Goal: Task Accomplishment & Management: Manage account settings

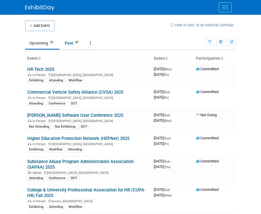
drag, startPoint x: 86, startPoint y: 20, endPoint x: 221, endPoint y: 13, distance: 135.1
click at [87, 20] on td at bounding box center [112, 25] width 116 height 11
click at [169, 13] on div at bounding box center [130, 7] width 211 height 15
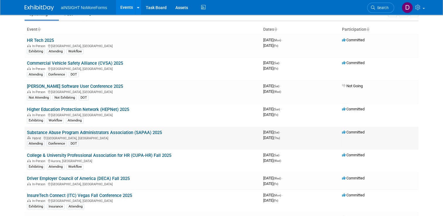
scroll to position [29, 0]
click at [108, 107] on link "Higher Education Protection Network (HEPNet) 2025" at bounding box center [78, 109] width 102 height 5
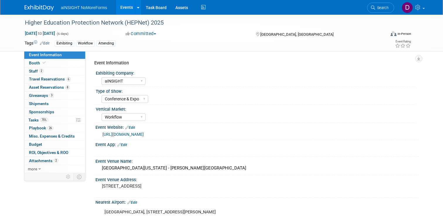
select select "aINSIGHT"
select select "Conference & Expo"
select select "Workflow"
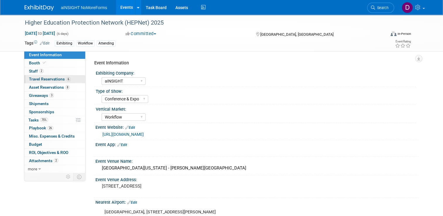
click at [47, 79] on span "Travel Reservations 6" at bounding box center [50, 79] width 42 height 5
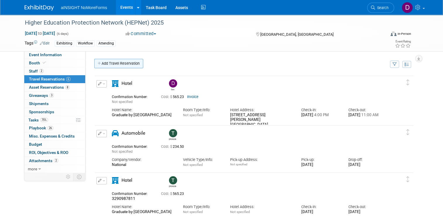
click at [125, 67] on link "Add Travel Reservation" at bounding box center [118, 63] width 49 height 9
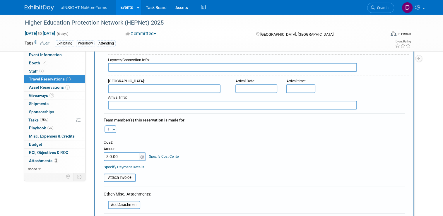
scroll to position [234, 0]
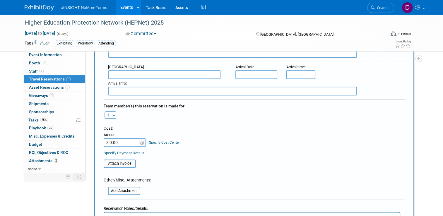
click at [107, 114] on icon "button" at bounding box center [109, 116] width 4 height 4
select select
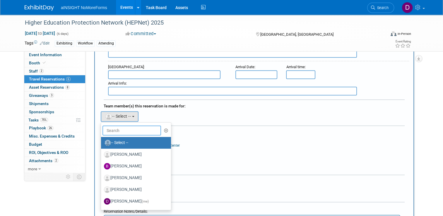
click at [122, 128] on input "text" at bounding box center [131, 131] width 59 height 10
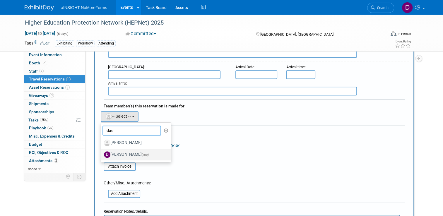
type input "dae"
click at [121, 150] on label "Dae Kim (me)" at bounding box center [134, 154] width 61 height 9
click at [102, 152] on input "Dae Kim (me)" at bounding box center [100, 154] width 4 height 4
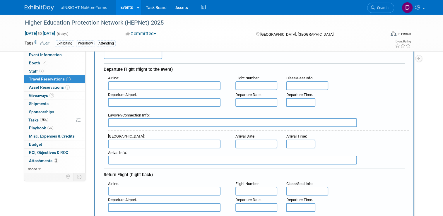
scroll to position [29, 0]
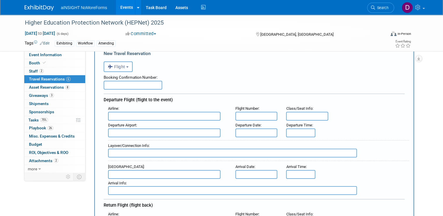
click at [134, 116] on input "text" at bounding box center [164, 116] width 112 height 9
drag, startPoint x: 147, startPoint y: 113, endPoint x: 97, endPoint y: 115, distance: 50.7
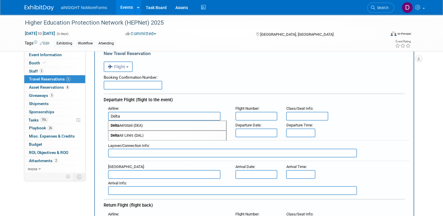
click at [154, 133] on span "Delta Air Lines (DAL)" at bounding box center [167, 135] width 118 height 9
type input "Delta Air Lines (DAL)"
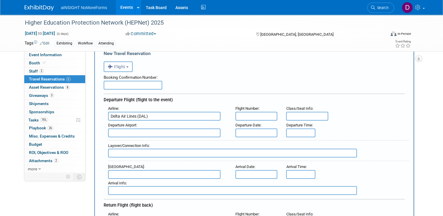
click at [154, 133] on input "text" at bounding box center [164, 132] width 112 height 9
click at [164, 142] on span "DTW - Detroit Metropolitan Wayne County Airport" at bounding box center [167, 142] width 118 height 9
type input "DTW - Detroit Metropolitan Wayne County Airport"
click at [245, 130] on input "text" at bounding box center [256, 132] width 42 height 9
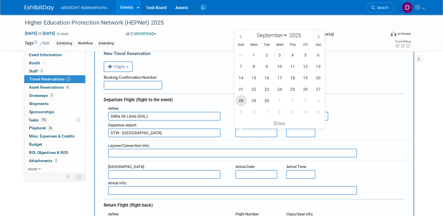
click at [242, 101] on span "28" at bounding box center [240, 100] width 11 height 11
type input "Sep 28, 2025"
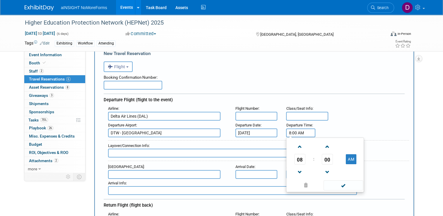
click at [298, 133] on input "8:00 AM" at bounding box center [300, 132] width 29 height 9
click at [300, 144] on span at bounding box center [299, 147] width 10 height 10
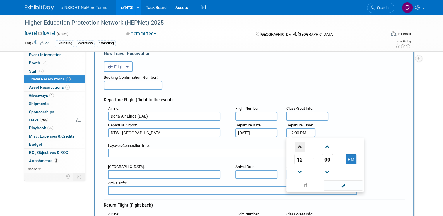
click at [300, 144] on span at bounding box center [299, 147] width 10 height 10
click at [328, 171] on span at bounding box center [327, 172] width 10 height 10
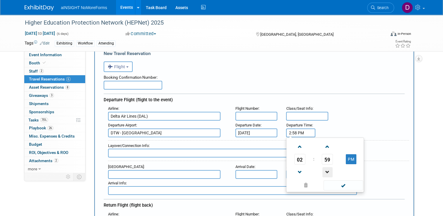
click at [328, 171] on span at bounding box center [327, 172] width 10 height 10
click at [327, 170] on span at bounding box center [327, 172] width 10 height 10
drag, startPoint x: 302, startPoint y: 146, endPoint x: 319, endPoint y: 147, distance: 17.3
click at [302, 146] on span at bounding box center [299, 147] width 10 height 10
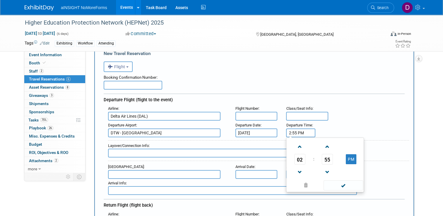
type input "3:55 PM"
click at [340, 114] on div "Airline : Delta Air Lines (DAL) Flight Number : Class/Seat Info :" at bounding box center [256, 112] width 305 height 17
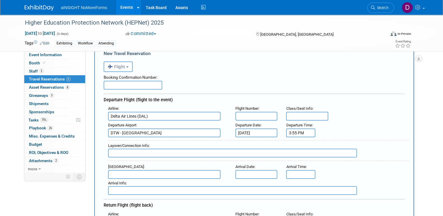
click at [263, 115] on input "text" at bounding box center [256, 116] width 42 height 9
type input "1407"
click at [321, 85] on div "Booking Confirmation Number:" at bounding box center [254, 81] width 301 height 18
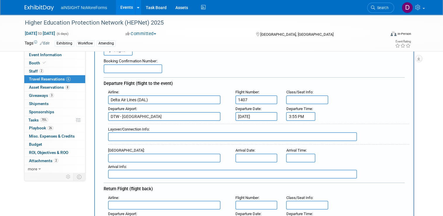
scroll to position [59, 0]
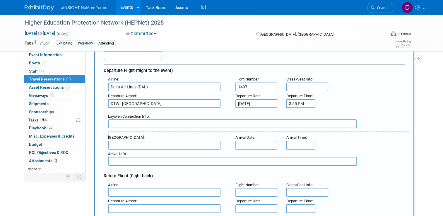
click at [156, 142] on input "text" at bounding box center [164, 145] width 112 height 9
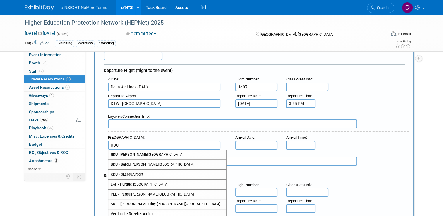
click at [158, 152] on span "RDU - Raleigh Durham International Airport" at bounding box center [167, 154] width 118 height 9
type input "RDU - Raleigh Durham International Airport"
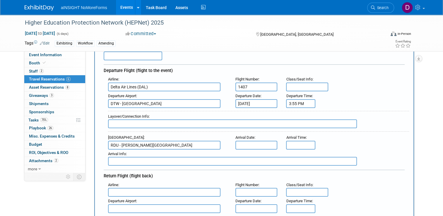
click at [151, 159] on input "text" at bounding box center [232, 161] width 249 height 9
click at [250, 144] on input "text" at bounding box center [256, 145] width 42 height 9
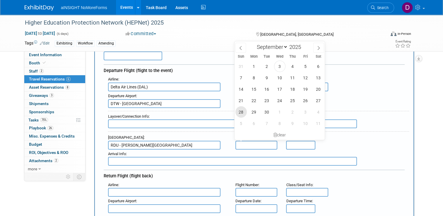
click at [239, 113] on span "28" at bounding box center [240, 111] width 11 height 11
type input "Sep 28, 2025"
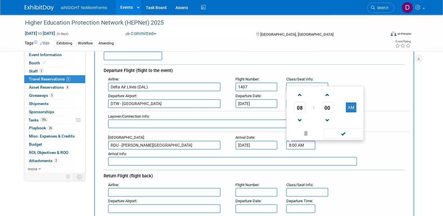
click at [303, 143] on input "8:00 AM" at bounding box center [300, 145] width 29 height 9
drag, startPoint x: 307, startPoint y: 142, endPoint x: 280, endPoint y: 145, distance: 27.4
click at [280, 145] on div "Arrival Airport : RDU - Raleigh Durham International Airport Arrival Date : Sep…" at bounding box center [256, 141] width 305 height 16
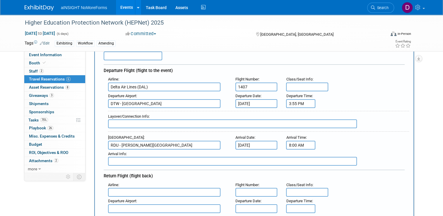
click at [341, 146] on div "Arrival Airport : RDU - Raleigh Durham International Airport Arrival Date : Sep…" at bounding box center [256, 141] width 305 height 16
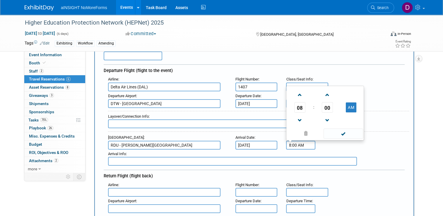
click at [294, 142] on input "8:00 AM" at bounding box center [300, 145] width 29 height 9
click at [301, 105] on span "08" at bounding box center [299, 107] width 11 height 11
click at [317, 100] on td "05" at bounding box center [315, 104] width 19 height 16
click at [327, 102] on span "00" at bounding box center [327, 107] width 11 height 11
click at [335, 104] on td "30" at bounding box center [334, 104] width 19 height 16
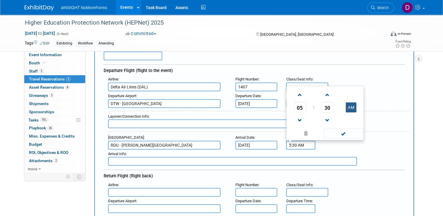
click at [353, 104] on button "AM" at bounding box center [351, 107] width 11 height 10
click at [331, 117] on span at bounding box center [327, 120] width 10 height 10
click at [331, 118] on span at bounding box center [327, 120] width 10 height 10
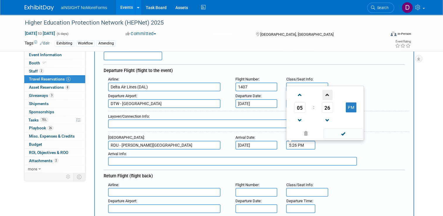
click at [329, 93] on span at bounding box center [327, 95] width 10 height 10
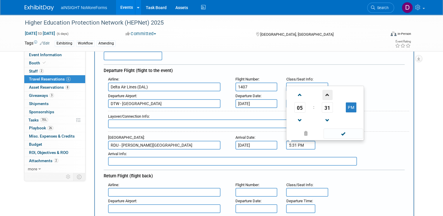
click at [329, 93] on span at bounding box center [327, 95] width 10 height 10
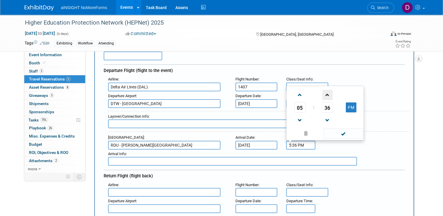
click at [329, 93] on span at bounding box center [327, 95] width 10 height 10
type input "5:37 PM"
click at [346, 133] on span at bounding box center [343, 133] width 40 height 10
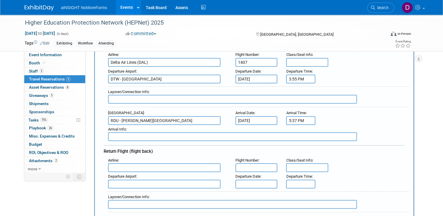
scroll to position [117, 0]
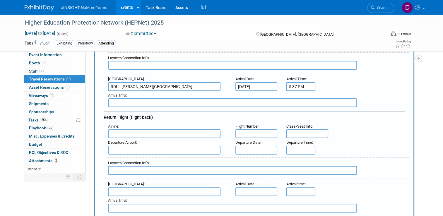
click at [143, 125] on div "Airline :" at bounding box center [167, 126] width 119 height 6
click at [142, 129] on input "text" at bounding box center [164, 133] width 112 height 9
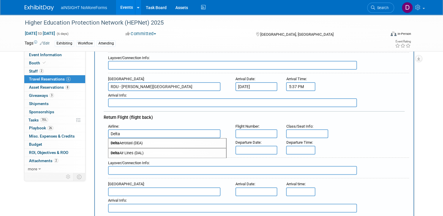
click at [140, 150] on span "Delta Air Lines (DAL)" at bounding box center [167, 152] width 118 height 9
type input "Delta Air Lines (DAL)"
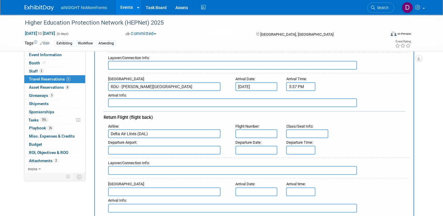
click at [253, 129] on input "text" at bounding box center [256, 133] width 42 height 9
type input "967"
click at [246, 146] on input "text" at bounding box center [256, 150] width 42 height 9
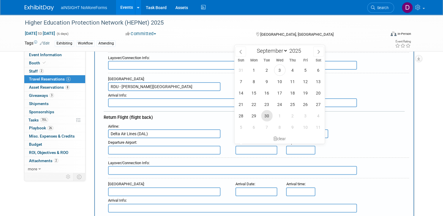
click at [268, 114] on span "30" at bounding box center [266, 115] width 11 height 11
type input "Sep 30, 2025"
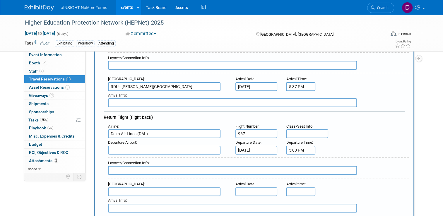
click at [295, 146] on input "5:00 PM" at bounding box center [300, 150] width 29 height 9
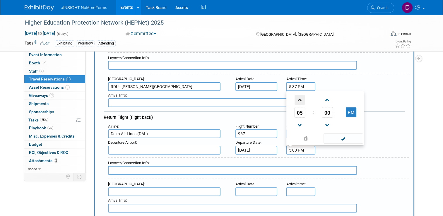
click at [301, 98] on span at bounding box center [299, 100] width 10 height 10
click at [329, 107] on span "00" at bounding box center [327, 112] width 11 height 11
drag, startPoint x: 298, startPoint y: 107, endPoint x: 329, endPoint y: 125, distance: 35.9
click at [298, 107] on td "20" at bounding box center [296, 109] width 19 height 16
type input "6:20 PM"
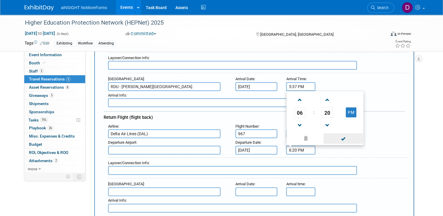
click at [344, 133] on span at bounding box center [343, 138] width 40 height 10
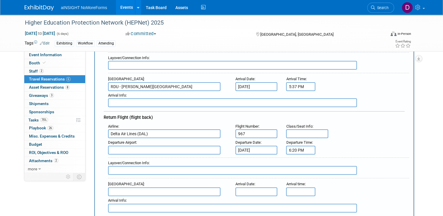
click at [163, 147] on input "text" at bounding box center [164, 150] width 112 height 9
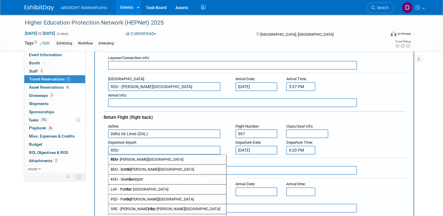
click at [164, 156] on span "RDU - Raleigh Durham International Airport" at bounding box center [167, 159] width 118 height 9
type input "RDU - Raleigh Durham International Airport"
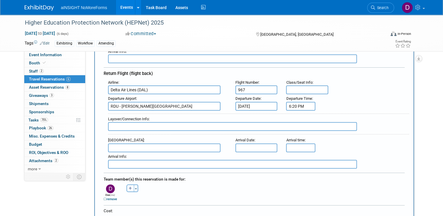
scroll to position [176, 0]
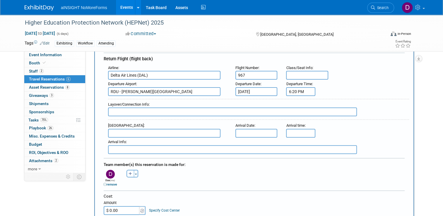
click at [111, 131] on input "text" at bounding box center [164, 133] width 112 height 9
click at [131, 138] on span "DTW - Detroit Metropolitan Wayne County Airport" at bounding box center [167, 142] width 118 height 9
type input "DTW - Detroit Metropolitan Wayne County Airport"
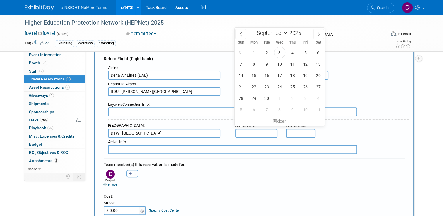
click at [244, 129] on input "text" at bounding box center [256, 133] width 42 height 9
click at [267, 100] on span "30" at bounding box center [266, 97] width 11 height 11
type input "Sep 30, 2025"
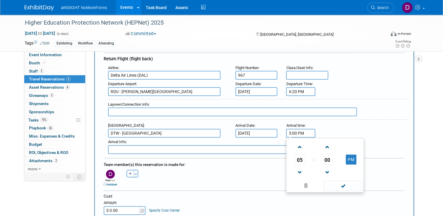
click at [299, 129] on input "5:00 PM" at bounding box center [300, 133] width 29 height 9
click at [292, 130] on input "5:00 PM" at bounding box center [300, 133] width 29 height 9
click at [297, 129] on input "5:00 PM" at bounding box center [300, 133] width 29 height 9
click at [301, 143] on span at bounding box center [299, 147] width 10 height 10
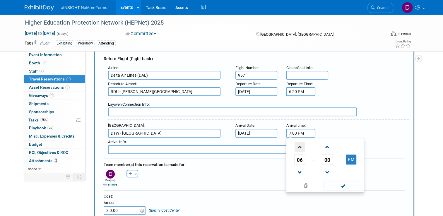
click at [301, 143] on span at bounding box center [299, 147] width 10 height 10
click at [303, 143] on span at bounding box center [299, 147] width 10 height 10
click at [298, 167] on span at bounding box center [299, 172] width 10 height 10
click at [328, 142] on span at bounding box center [327, 147] width 10 height 10
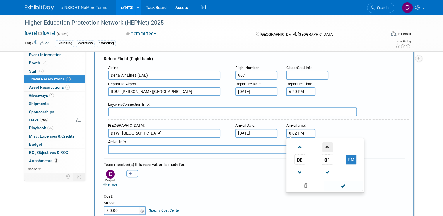
click at [328, 142] on span at bounding box center [327, 147] width 10 height 10
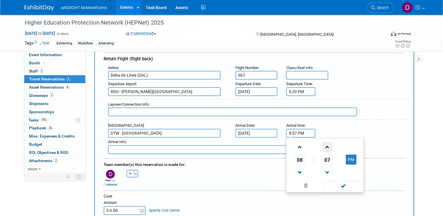
click at [328, 142] on span at bounding box center [327, 147] width 10 height 10
type input "8:09 PM"
click at [342, 182] on span at bounding box center [343, 186] width 40 height 10
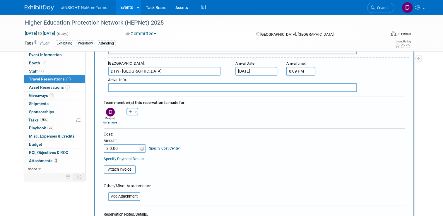
scroll to position [234, 0]
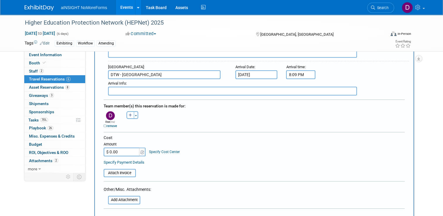
click at [119, 147] on input "$ 0.00" at bounding box center [122, 151] width 37 height 9
click at [199, 137] on div "Cost: Amount $ 59,197.00 Specify Cost Center Cost Center -- Not Specified --" at bounding box center [254, 145] width 301 height 21
click at [123, 147] on input "$ 59,197.00" at bounding box center [122, 151] width 37 height 9
type input "$ 591.97"
click at [194, 135] on div "Cost:" at bounding box center [254, 138] width 301 height 6
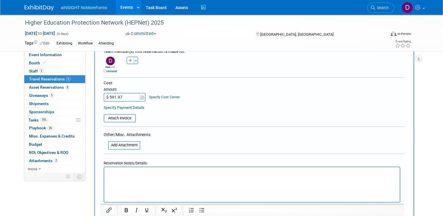
scroll to position [293, 0]
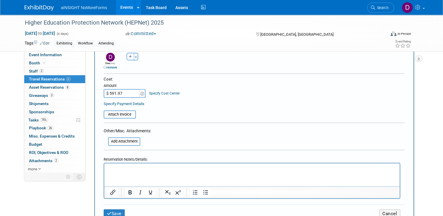
drag, startPoint x: 372, startPoint y: 82, endPoint x: 337, endPoint y: 103, distance: 41.6
click at [372, 82] on div "Cost: Amount $ 591.97 Specify Cost Center Cost Center -- Not Specified --" at bounding box center [254, 86] width 301 height 21
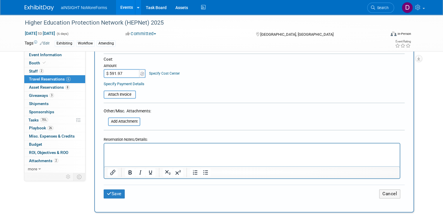
scroll to position [322, 0]
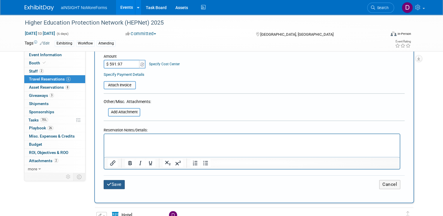
click at [117, 180] on button "Save" at bounding box center [114, 184] width 21 height 9
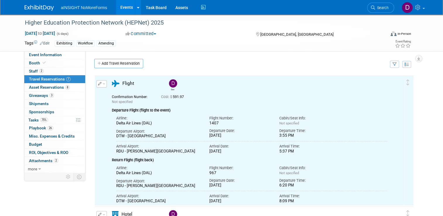
scroll to position [0, 0]
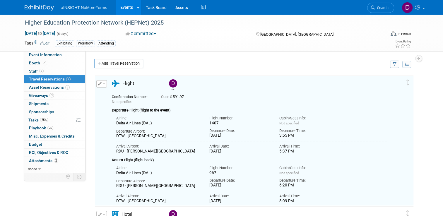
click at [96, 83] on button "button" at bounding box center [101, 83] width 11 height 7
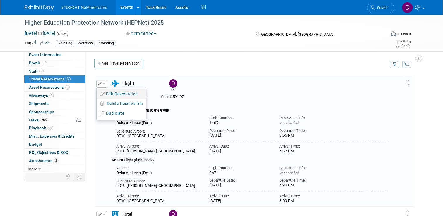
click at [121, 93] on button "Edit Reservation" at bounding box center [121, 94] width 49 height 8
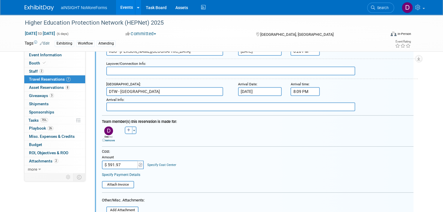
scroll to position [214, 0]
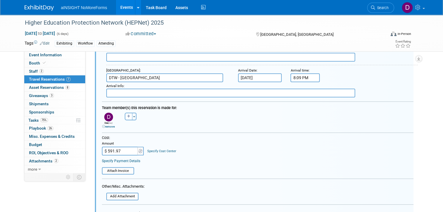
click at [369, 68] on div "Arrival Airport : DTW - Detroit Metropolitan Wayne County Airport Arrival Date …" at bounding box center [260, 74] width 316 height 16
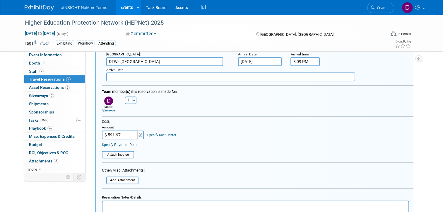
scroll to position [243, 0]
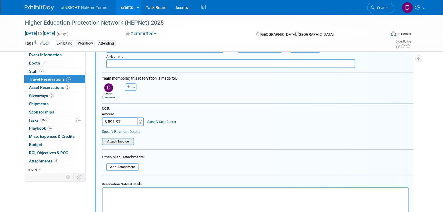
click at [114, 138] on input "file" at bounding box center [99, 141] width 70 height 6
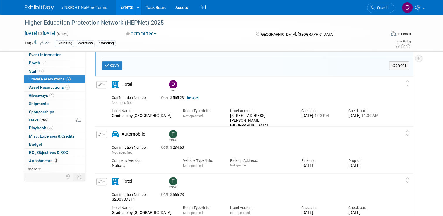
scroll to position [419, 0]
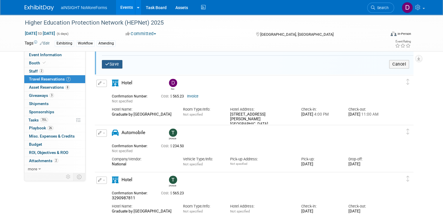
click at [112, 63] on button "Save" at bounding box center [112, 64] width 20 height 8
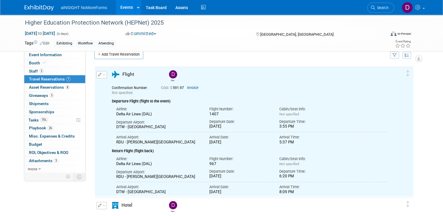
scroll to position [0, 0]
